Goal: Task Accomplishment & Management: Complete application form

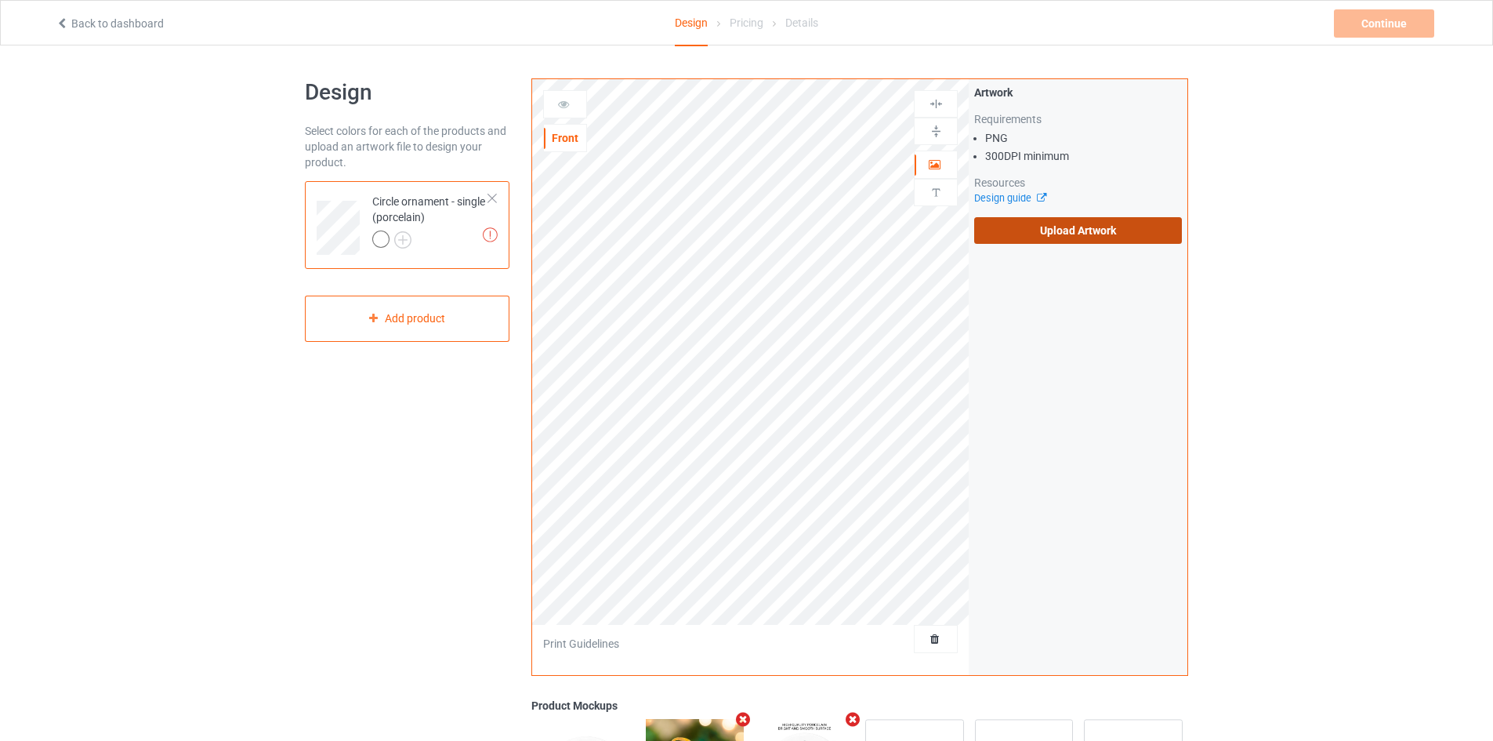
click at [1062, 229] on label "Upload Artwork" at bounding box center [1078, 230] width 208 height 27
click at [0, 0] on input "Upload Artwork" at bounding box center [0, 0] width 0 height 0
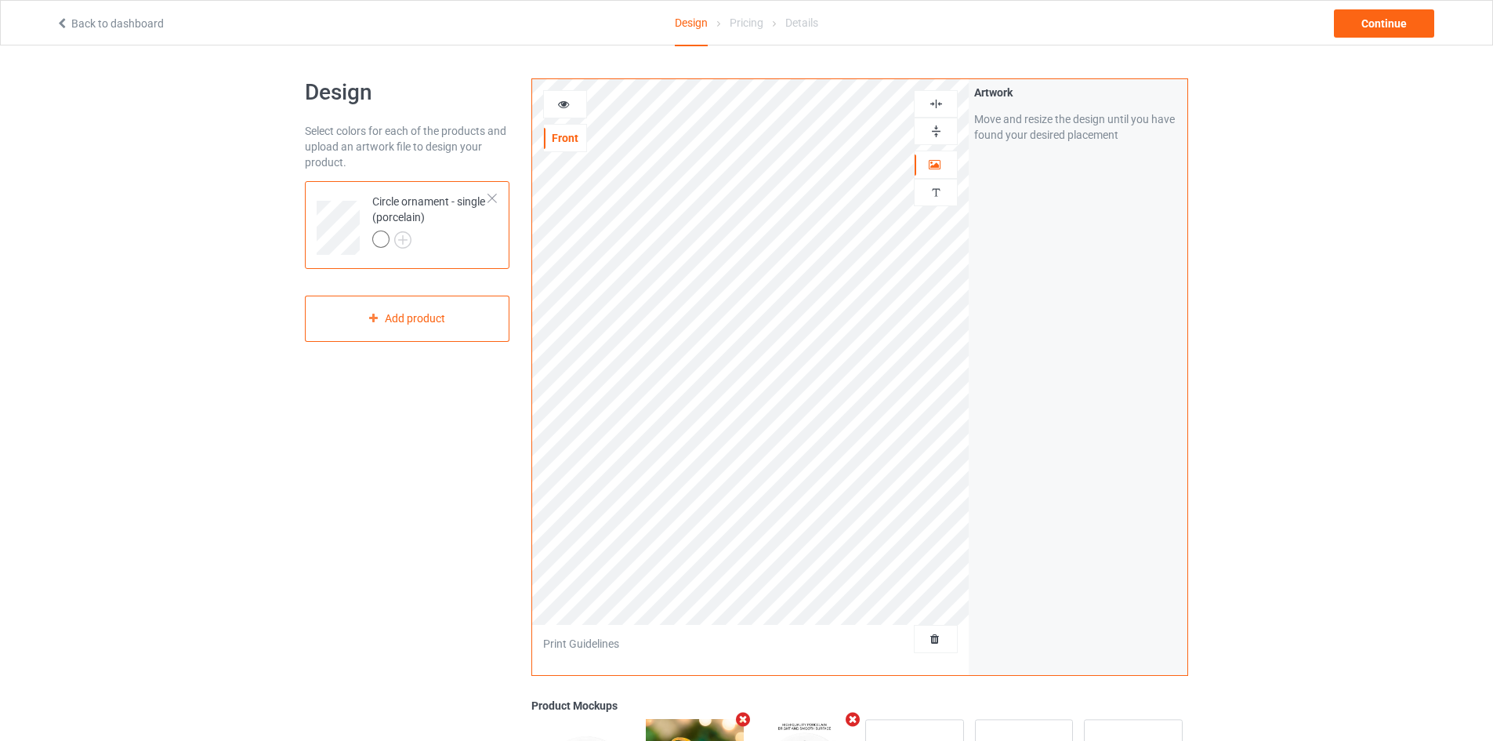
click at [934, 129] on img at bounding box center [936, 131] width 15 height 15
click at [938, 97] on img at bounding box center [936, 103] width 15 height 15
click at [932, 134] on img at bounding box center [936, 131] width 15 height 15
click at [933, 112] on div at bounding box center [936, 103] width 44 height 27
click at [935, 96] on img at bounding box center [936, 103] width 15 height 15
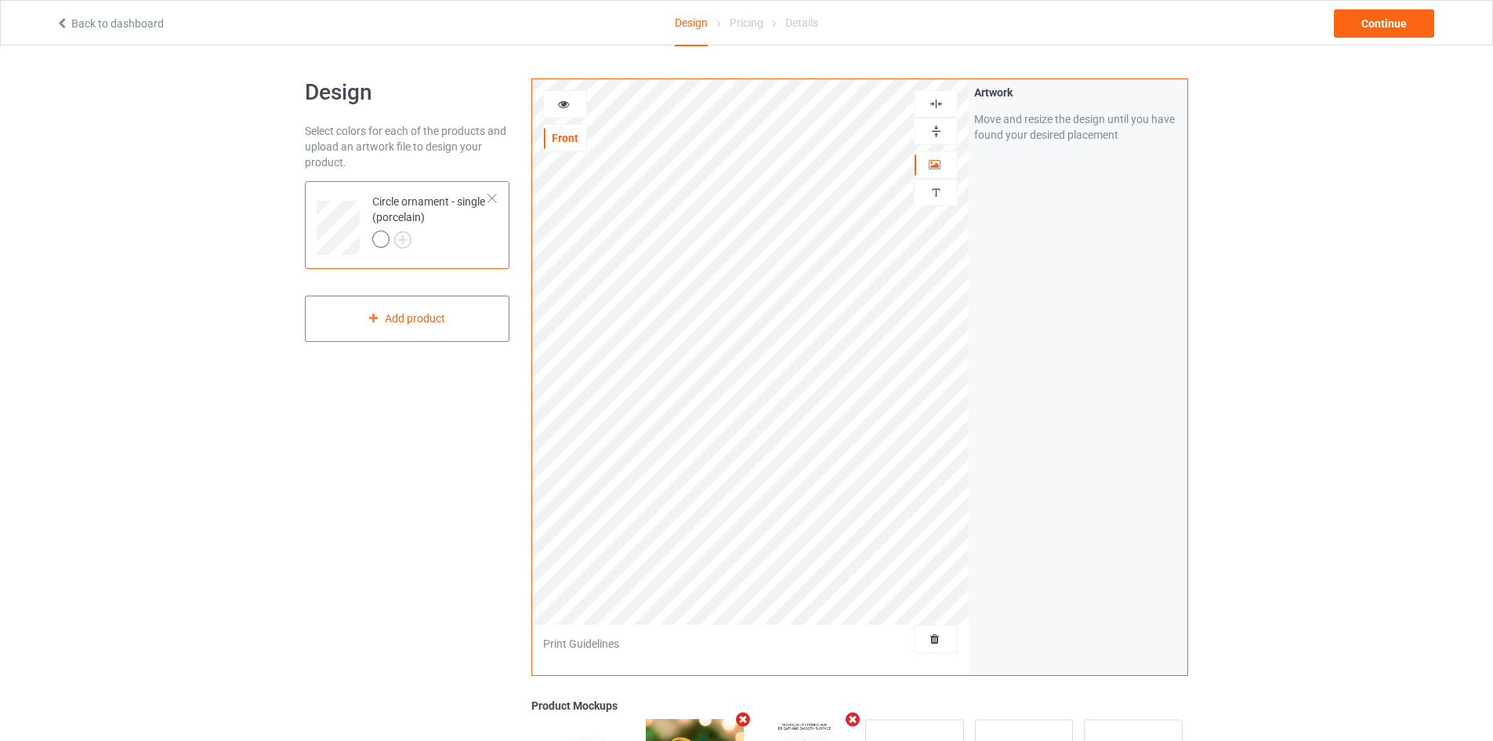
click at [938, 123] on div at bounding box center [936, 131] width 44 height 27
click at [937, 96] on img at bounding box center [936, 103] width 15 height 15
click at [934, 103] on img at bounding box center [936, 103] width 15 height 15
click at [935, 128] on img at bounding box center [936, 131] width 15 height 15
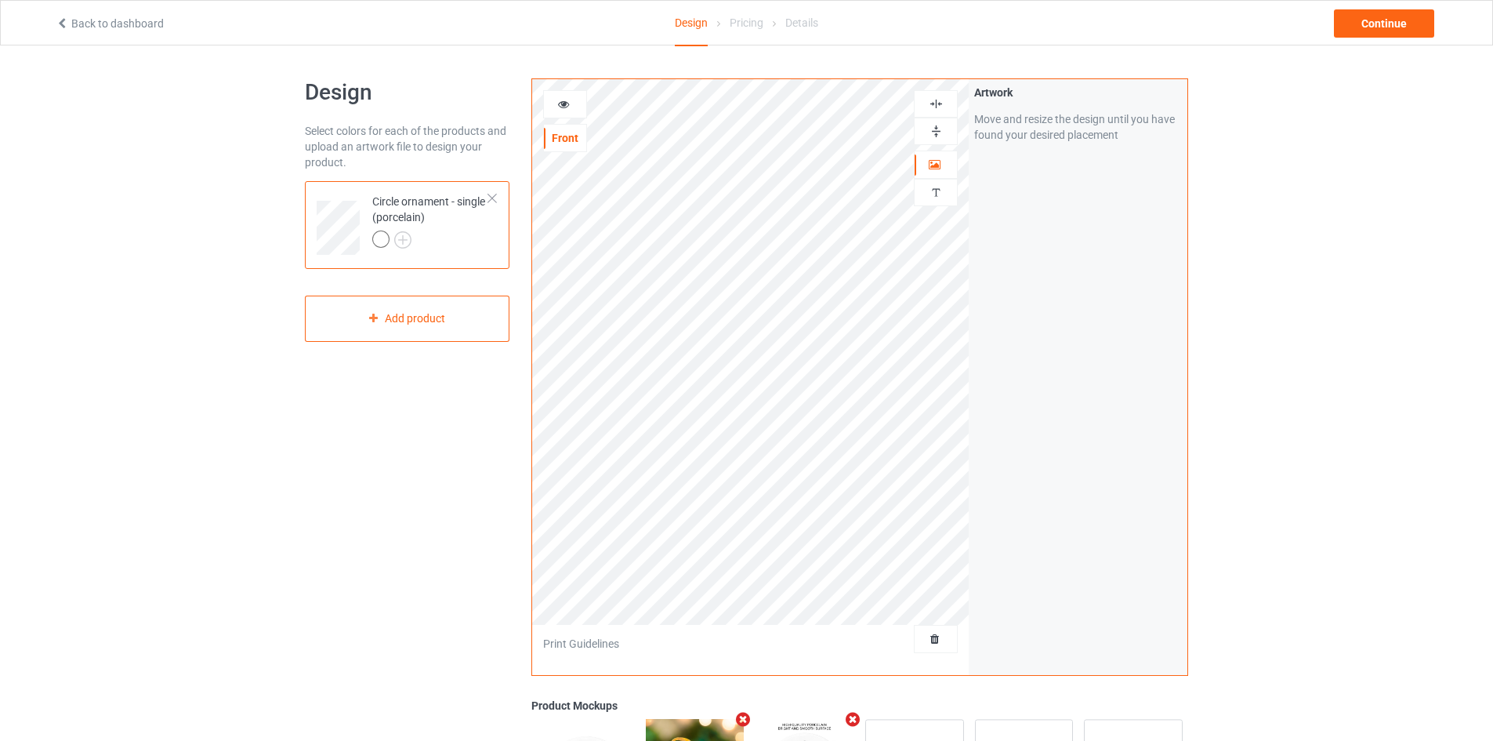
click at [934, 100] on img at bounding box center [936, 103] width 15 height 15
click at [1353, 24] on div "Continue" at bounding box center [1384, 23] width 100 height 28
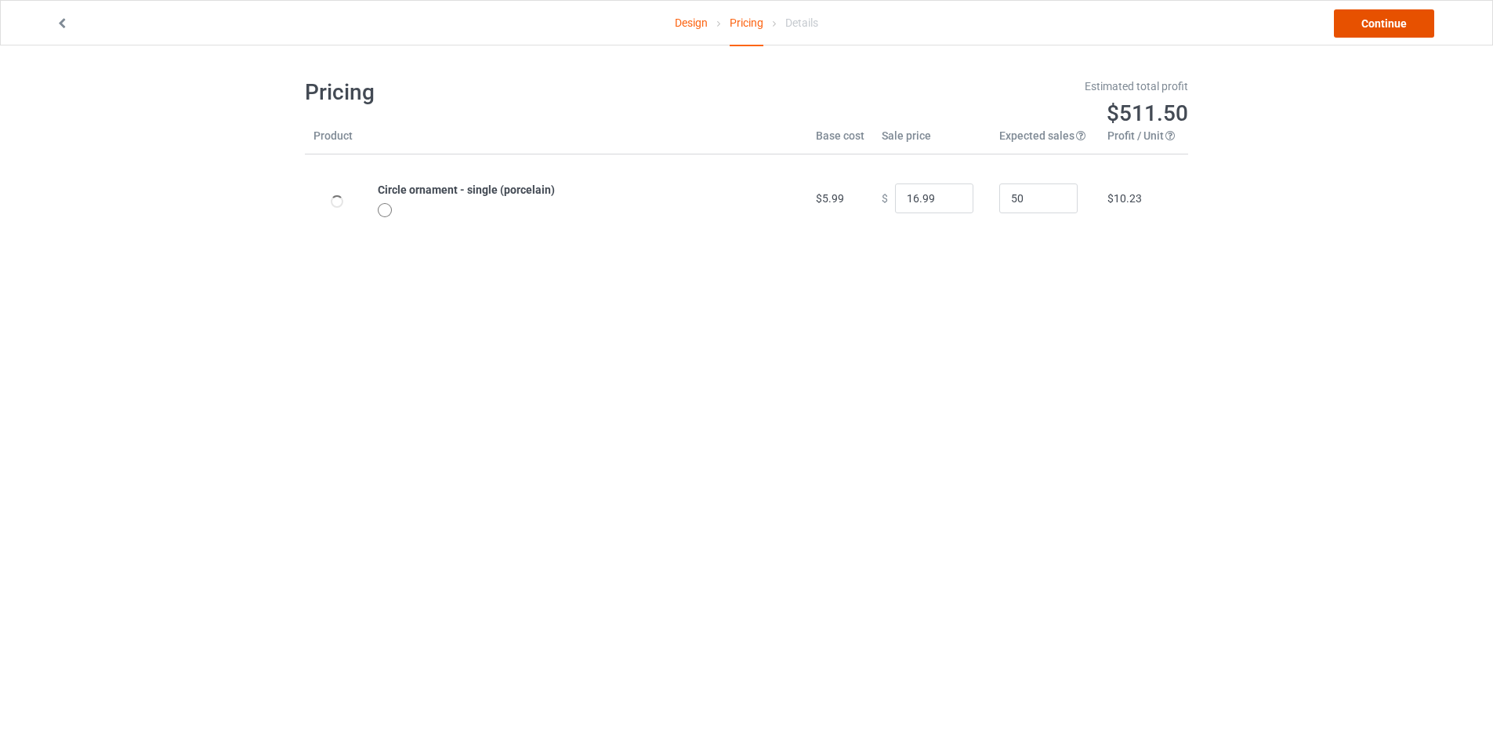
click at [1353, 24] on link "Continue" at bounding box center [1384, 23] width 100 height 28
